Goal: Browse casually

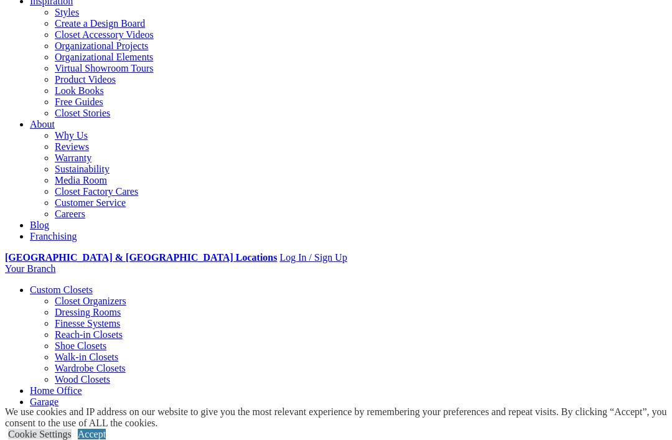
scroll to position [220, 0]
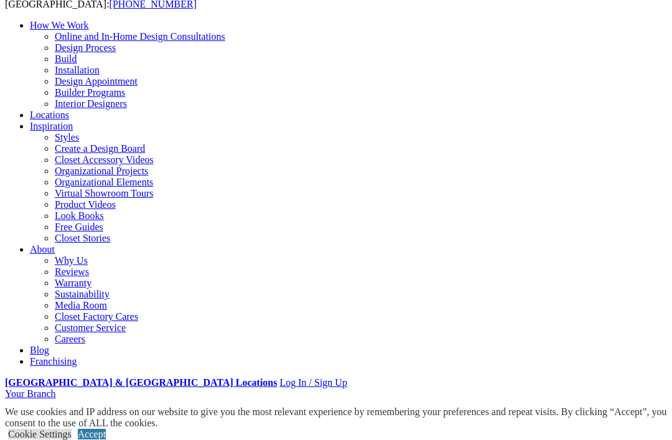
scroll to position [0, 0]
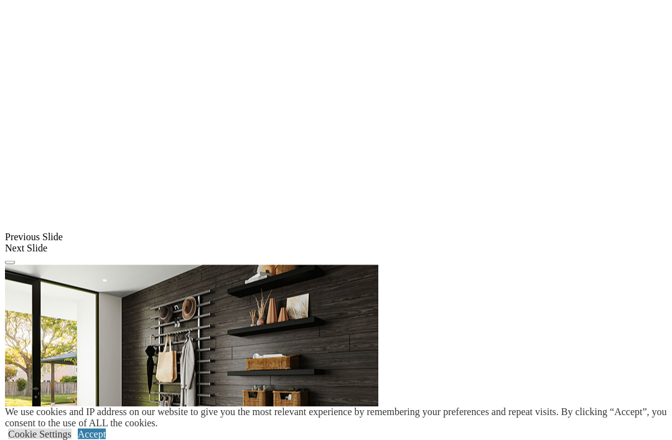
scroll to position [947, 0]
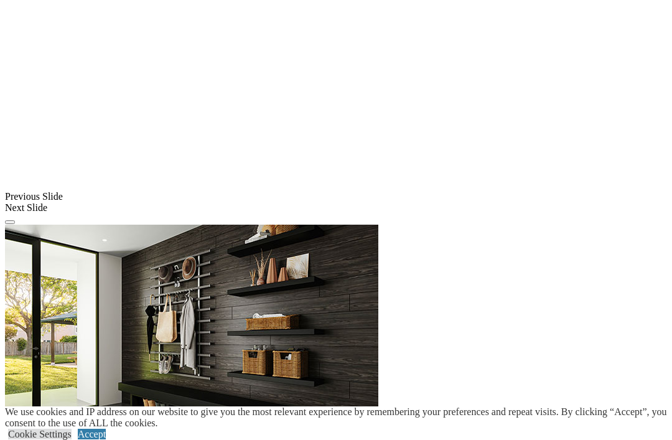
scroll to position [987, 0]
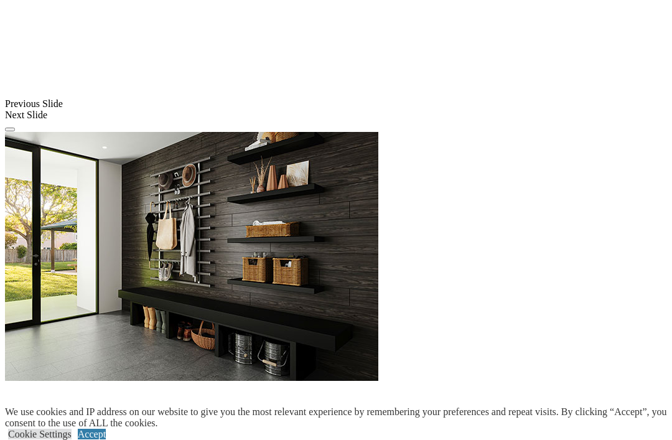
scroll to position [1082, 0]
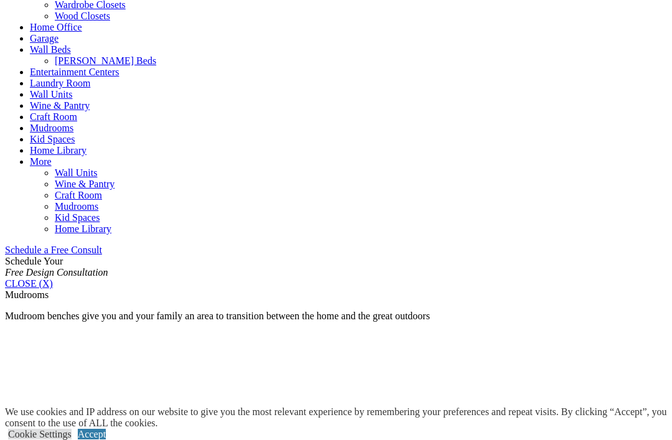
scroll to position [582, 0]
